Goal: Task Accomplishment & Management: Complete application form

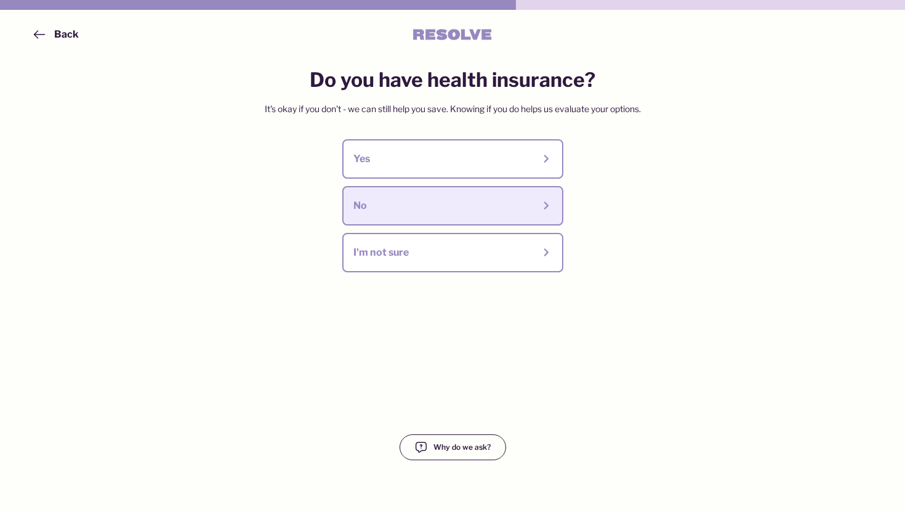
click at [443, 218] on button "No" at bounding box center [452, 205] width 221 height 39
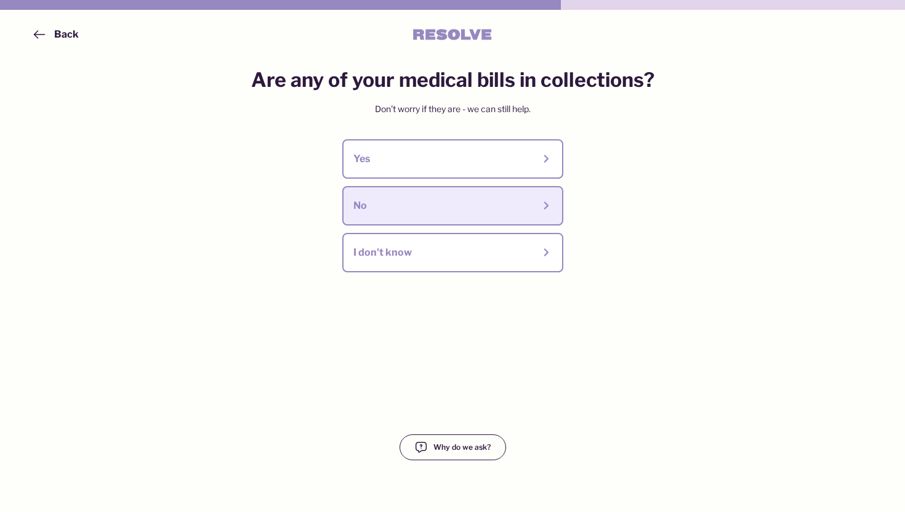
click at [426, 201] on div "No" at bounding box center [443, 206] width 180 height 14
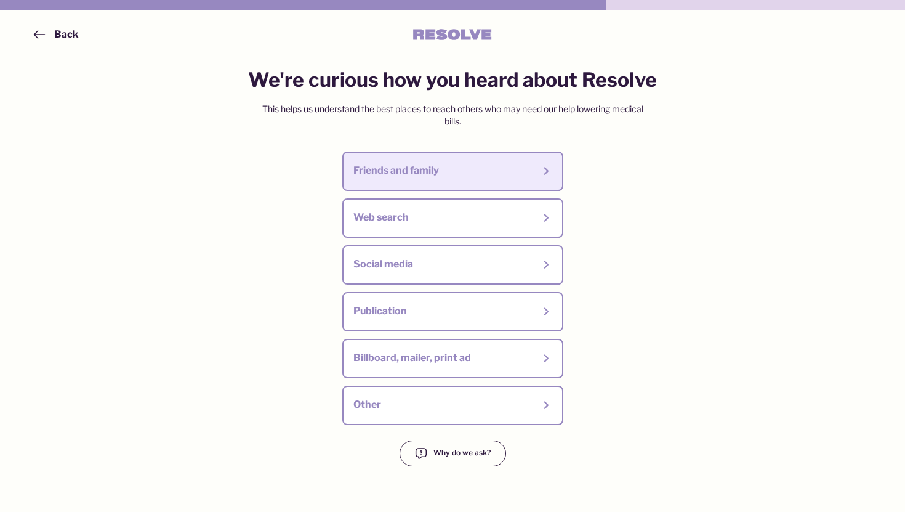
click at [430, 159] on button "Friends and family" at bounding box center [452, 170] width 221 height 39
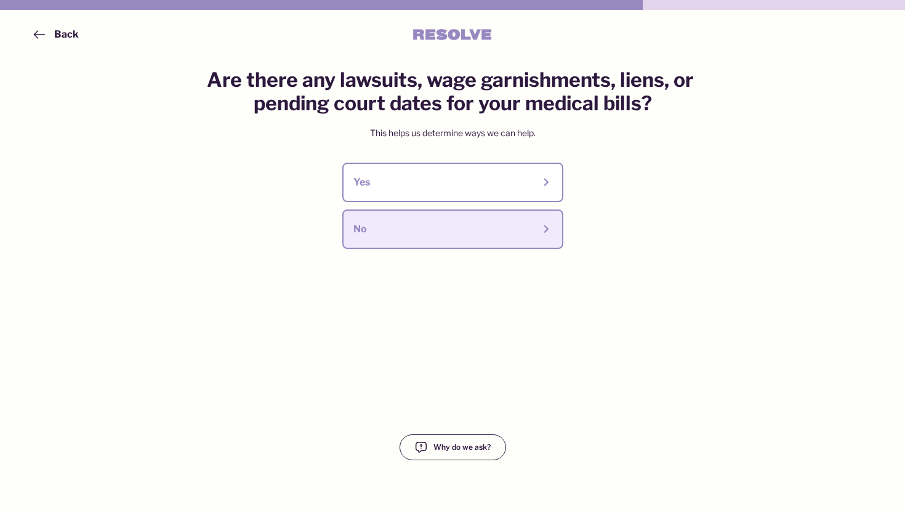
click at [432, 244] on button "No" at bounding box center [452, 228] width 221 height 39
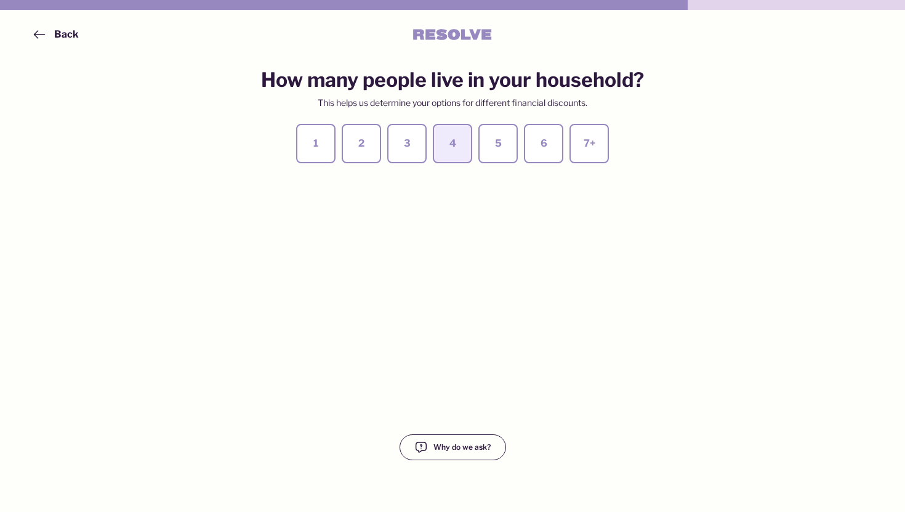
click at [438, 155] on button "4" at bounding box center [452, 143] width 39 height 39
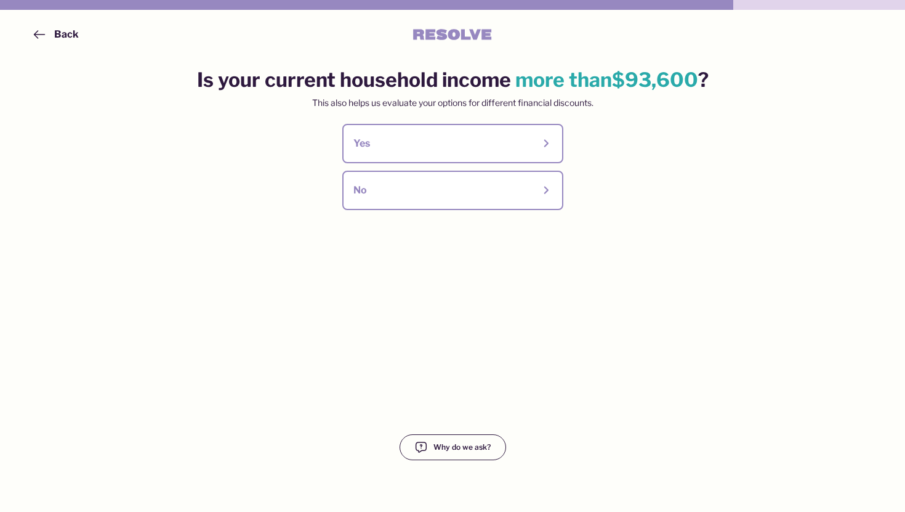
click at [438, 155] on button "Yes" at bounding box center [452, 143] width 221 height 39
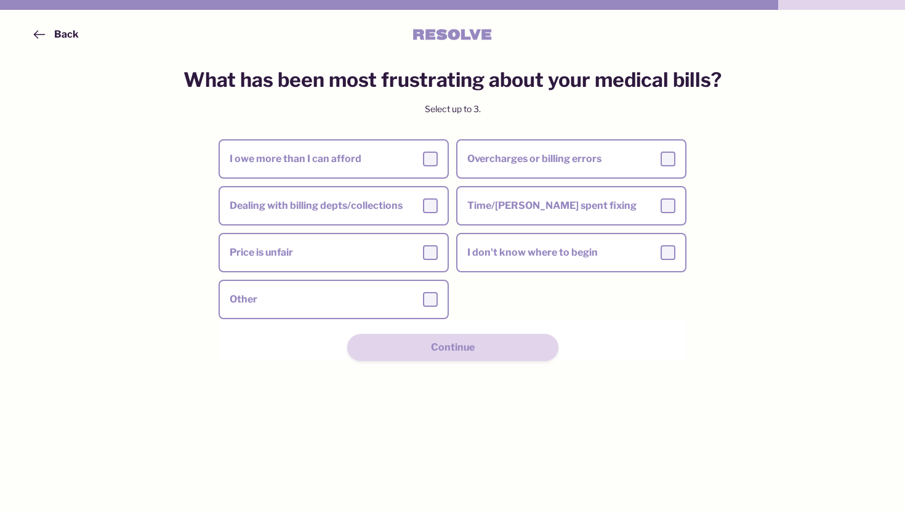
click at [438, 155] on label "I owe more than I can afford" at bounding box center [334, 159] width 228 height 34
click at [0, 0] on input "I owe more than I can afford" at bounding box center [0, 0] width 0 height 0
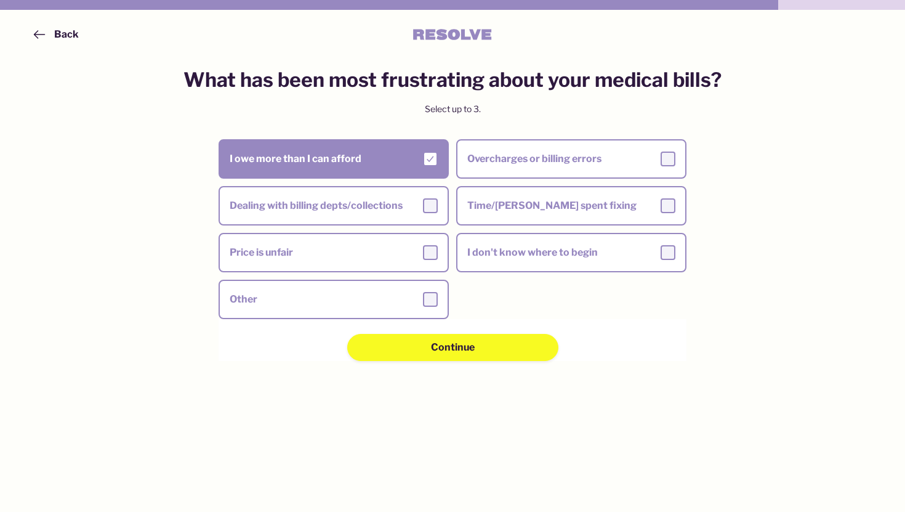
click at [438, 363] on div "What has been most frustrating about your medical bills? Select up to 3. I owe …" at bounding box center [452, 271] width 587 height 406
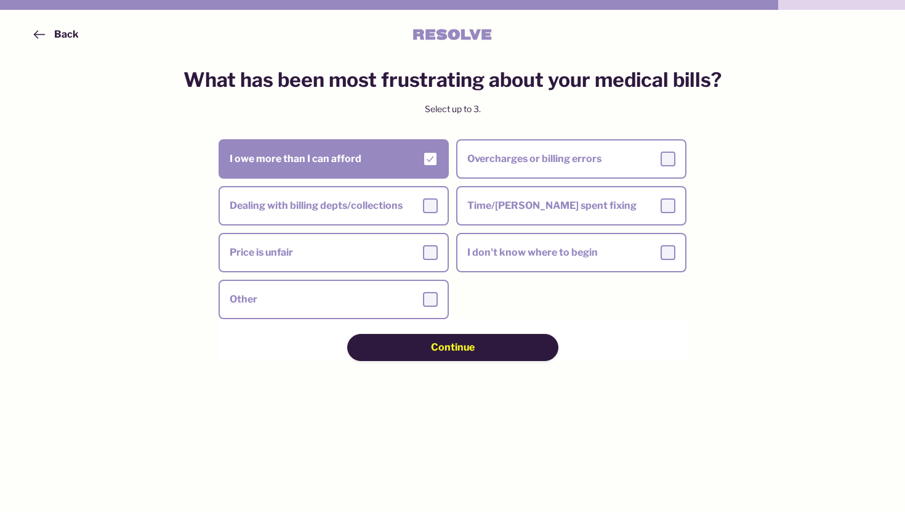
click at [451, 354] on button "Continue" at bounding box center [452, 347] width 211 height 27
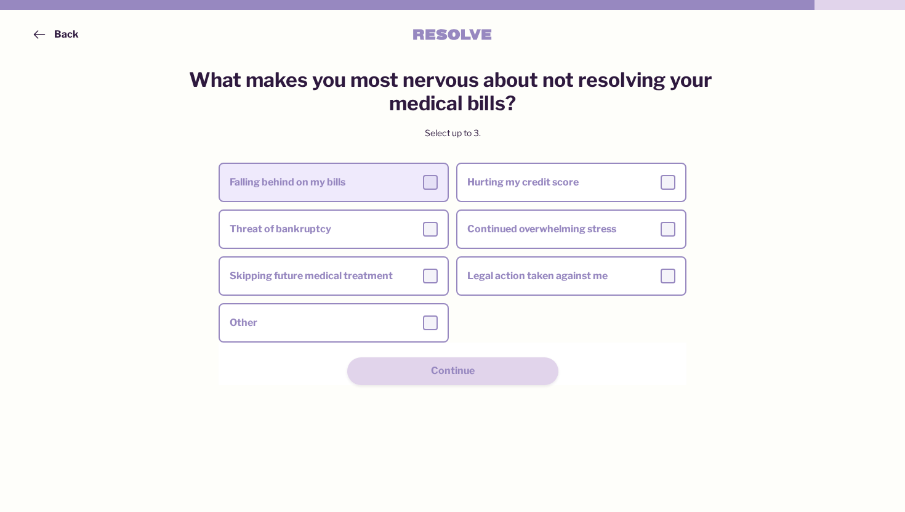
click at [408, 197] on label "Falling behind on my bills" at bounding box center [334, 182] width 228 height 34
click at [0, 0] on input "Falling behind on my bills" at bounding box center [0, 0] width 0 height 0
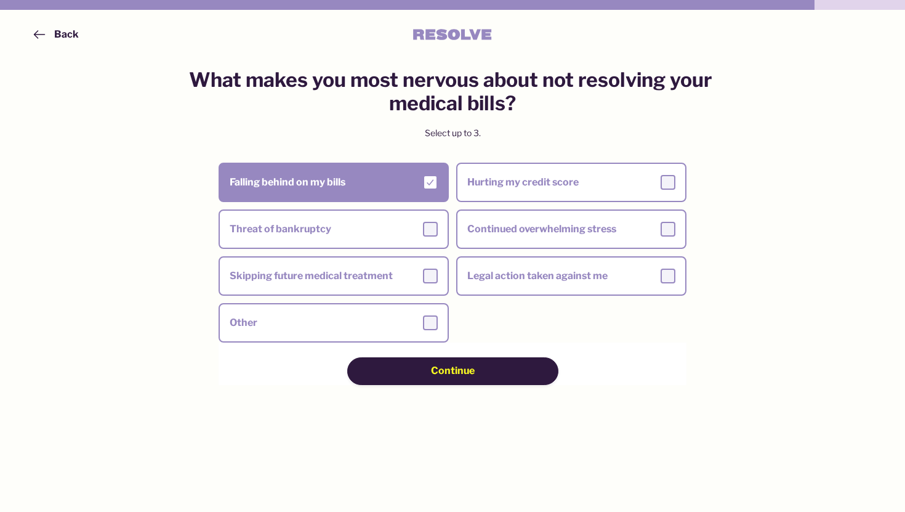
click at [460, 368] on span "Continue" at bounding box center [453, 371] width 44 height 14
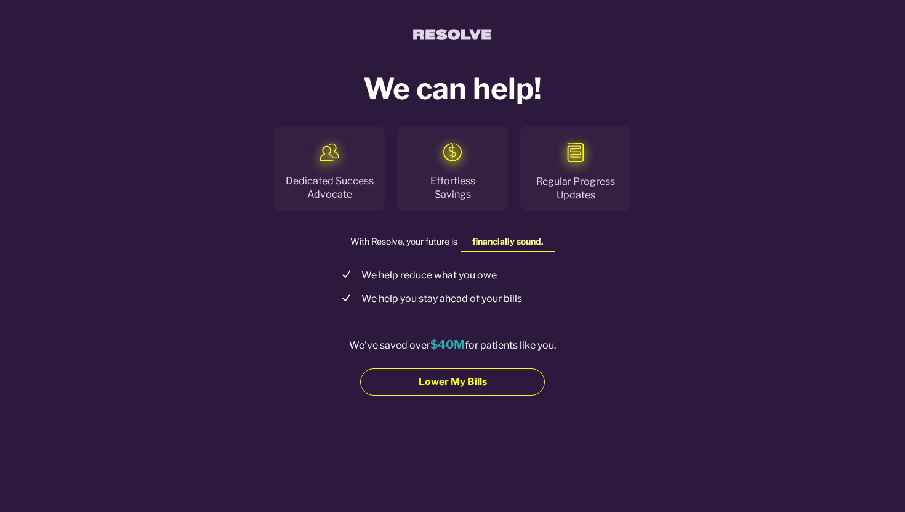
click at [457, 385] on span "Lower My Bills" at bounding box center [453, 382] width 68 height 14
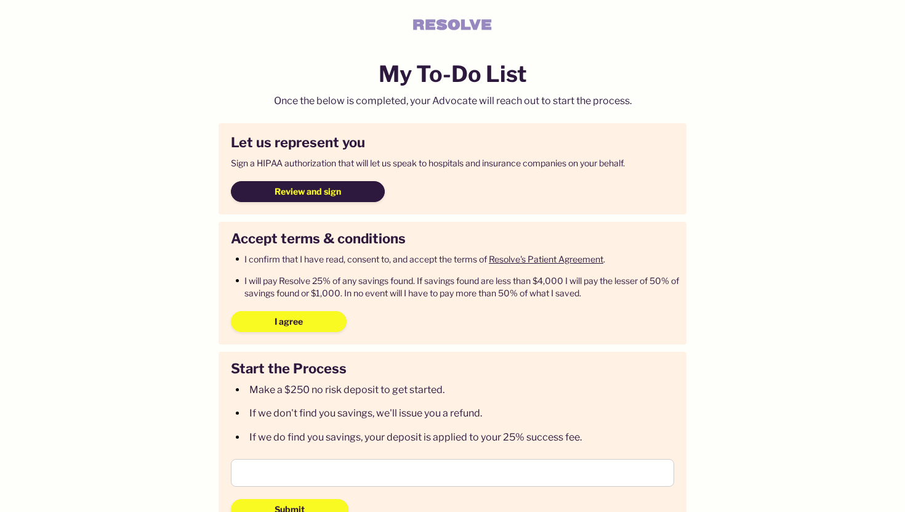
click at [302, 190] on span "Review and sign" at bounding box center [308, 191] width 66 height 12
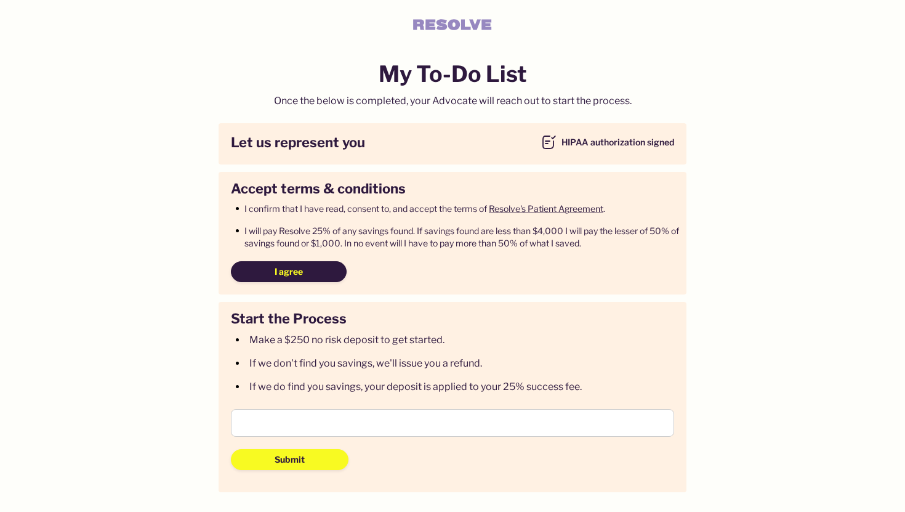
click at [294, 268] on span "I agree" at bounding box center [289, 271] width 28 height 12
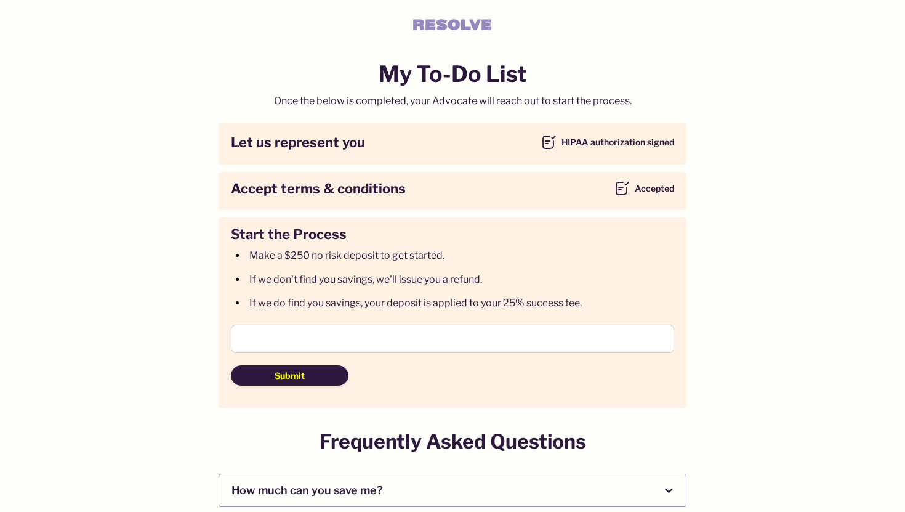
click at [309, 377] on button "Submit" at bounding box center [290, 375] width 118 height 21
click at [287, 381] on button "Submit" at bounding box center [290, 375] width 118 height 21
click at [455, 347] on div at bounding box center [452, 338] width 443 height 28
click at [290, 379] on span "Submit" at bounding box center [290, 375] width 30 height 12
click at [145, 369] on main "My To-Do List Once the below is completed, your Advocate will reach out to star…" at bounding box center [452, 376] width 905 height 752
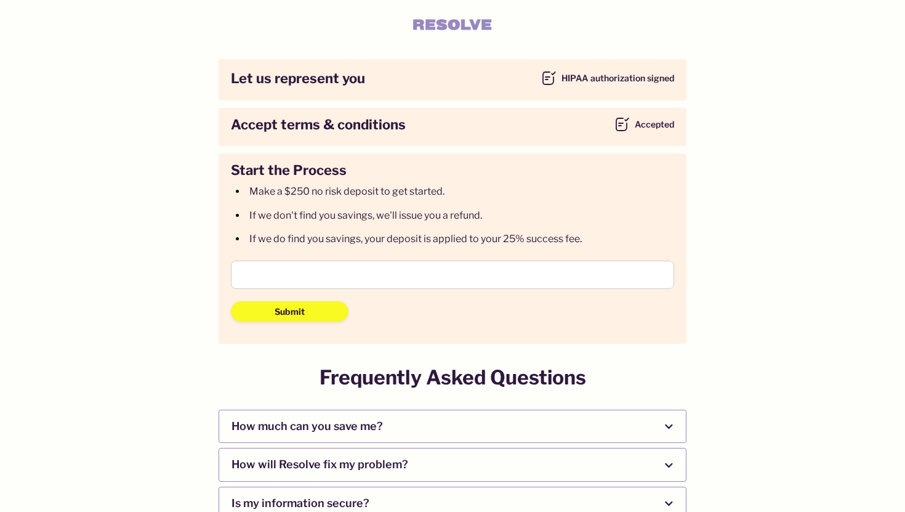
scroll to position [185, 0]
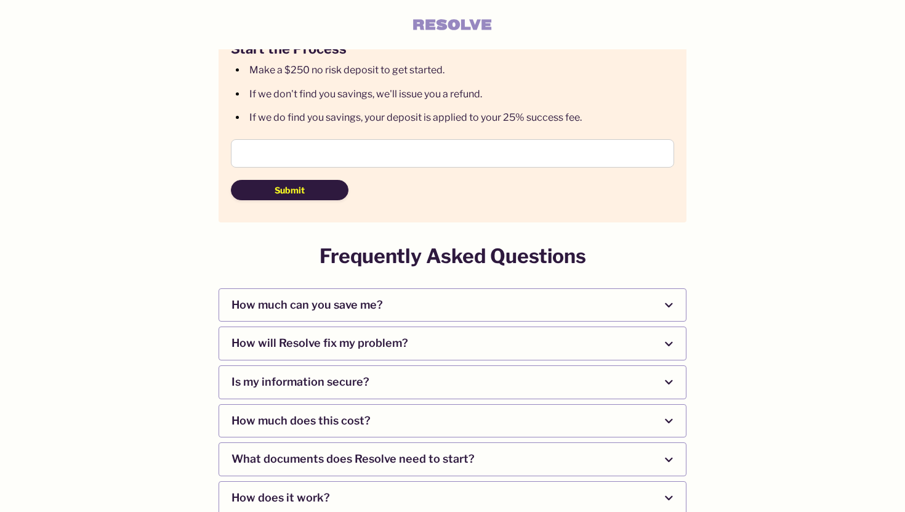
click at [303, 188] on span "Submit" at bounding box center [290, 190] width 30 height 12
